Goal: Task Accomplishment & Management: Use online tool/utility

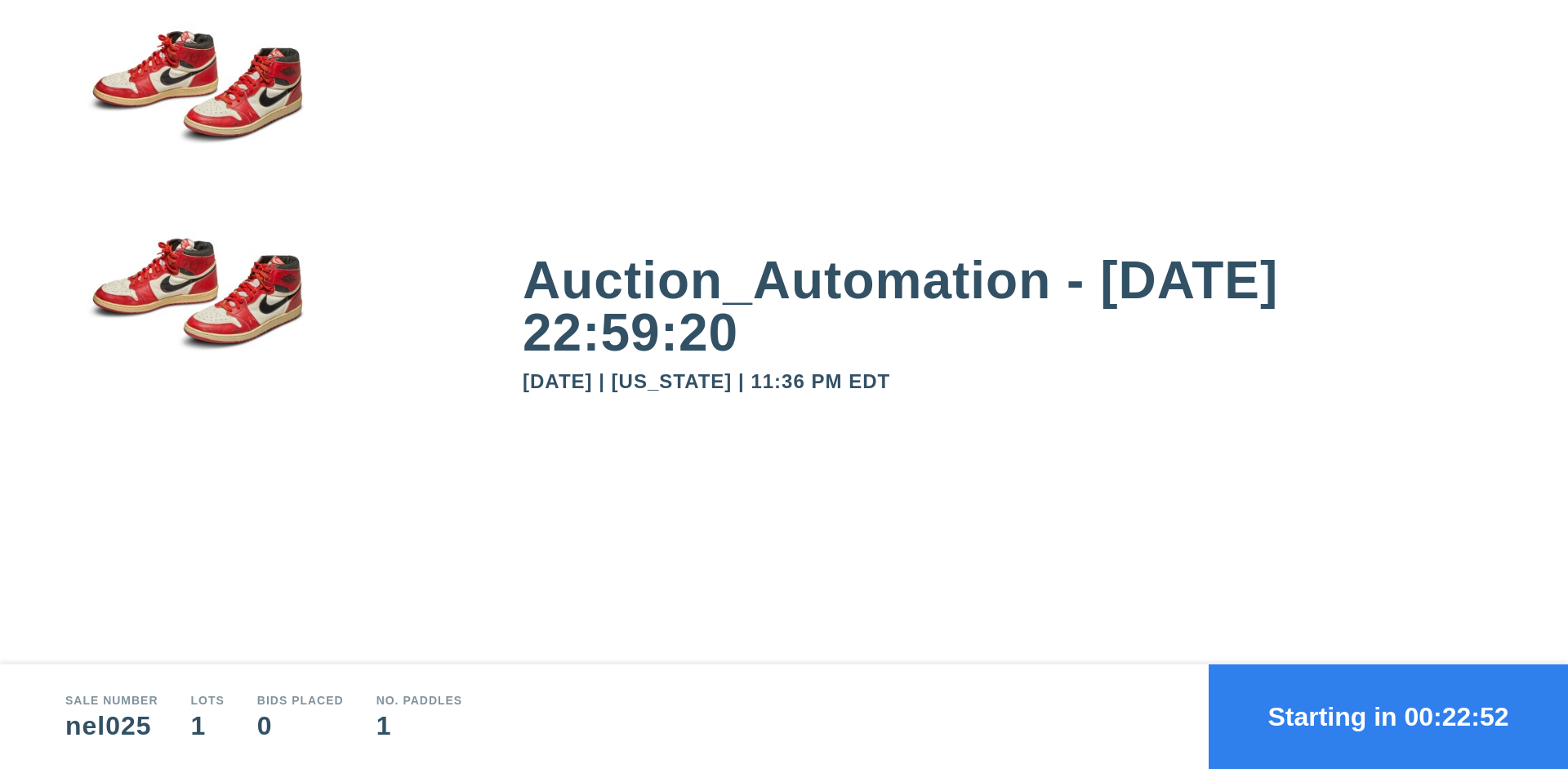
click at [1388, 717] on button "Starting in 00:22:52" at bounding box center [1388, 717] width 359 height 105
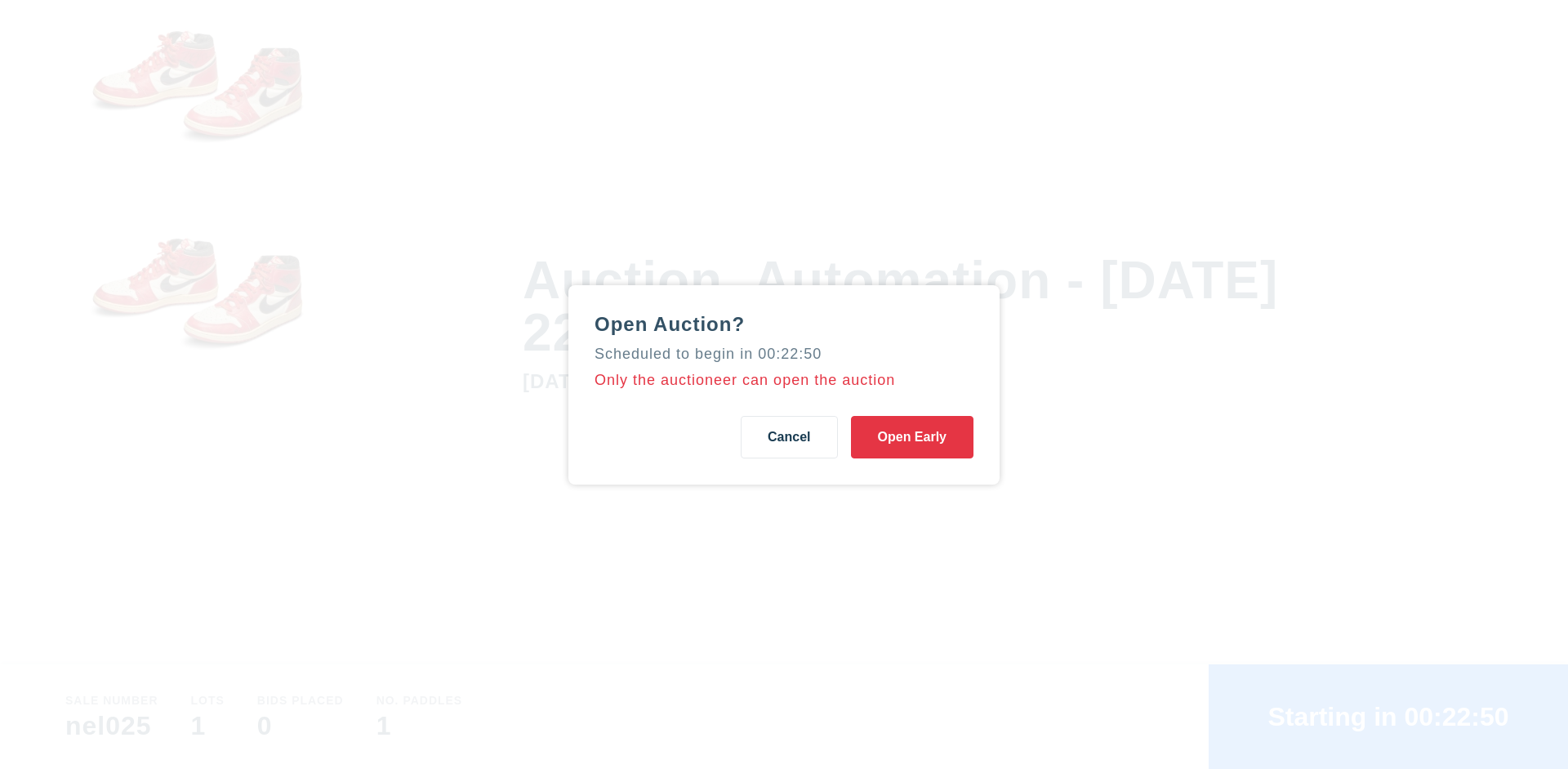
click at [912, 436] on button "Open Early" at bounding box center [911, 437] width 122 height 42
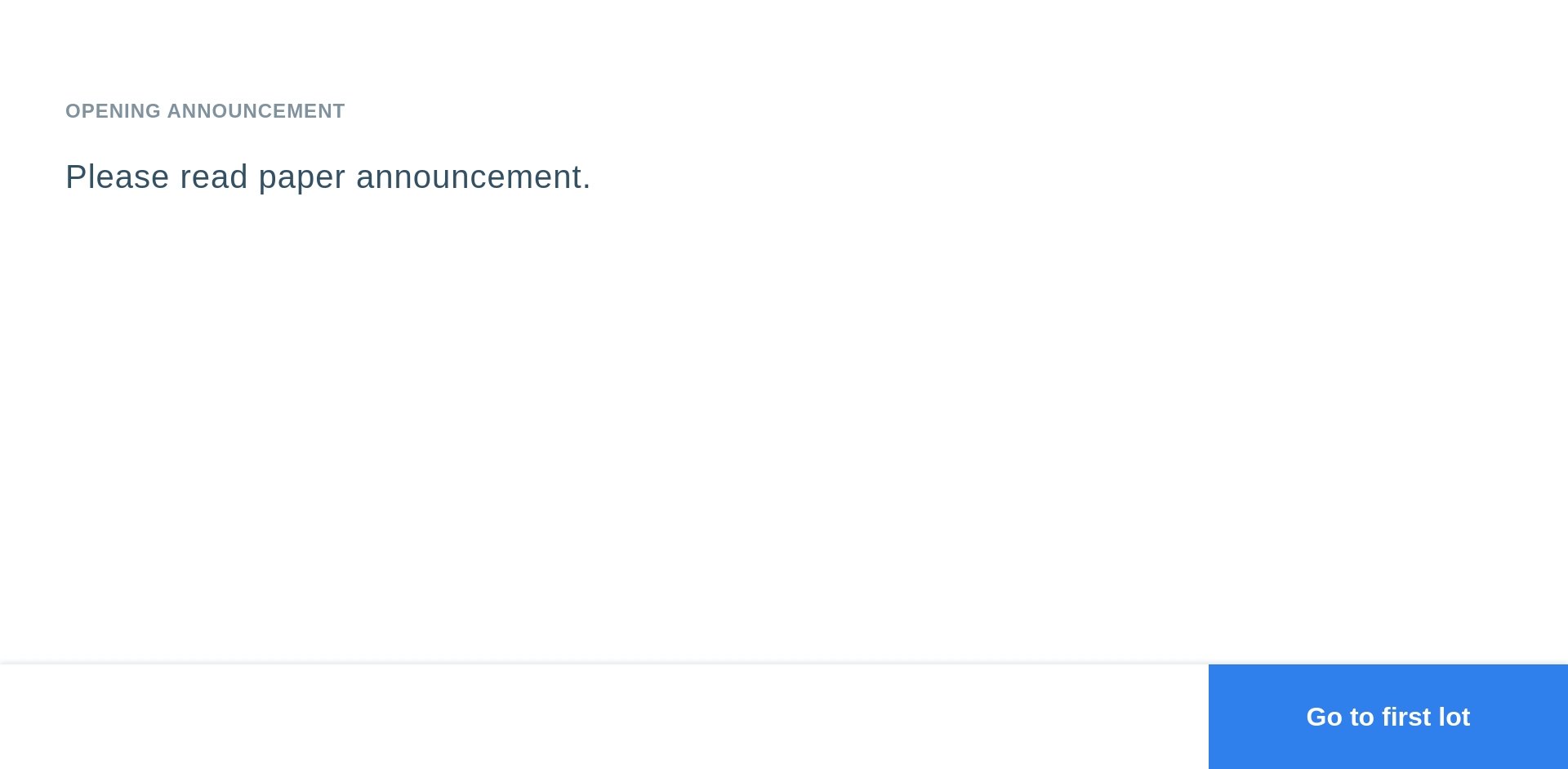
click at [1388, 717] on button "Go to first lot" at bounding box center [1388, 717] width 359 height 105
